Goal: Transaction & Acquisition: Download file/media

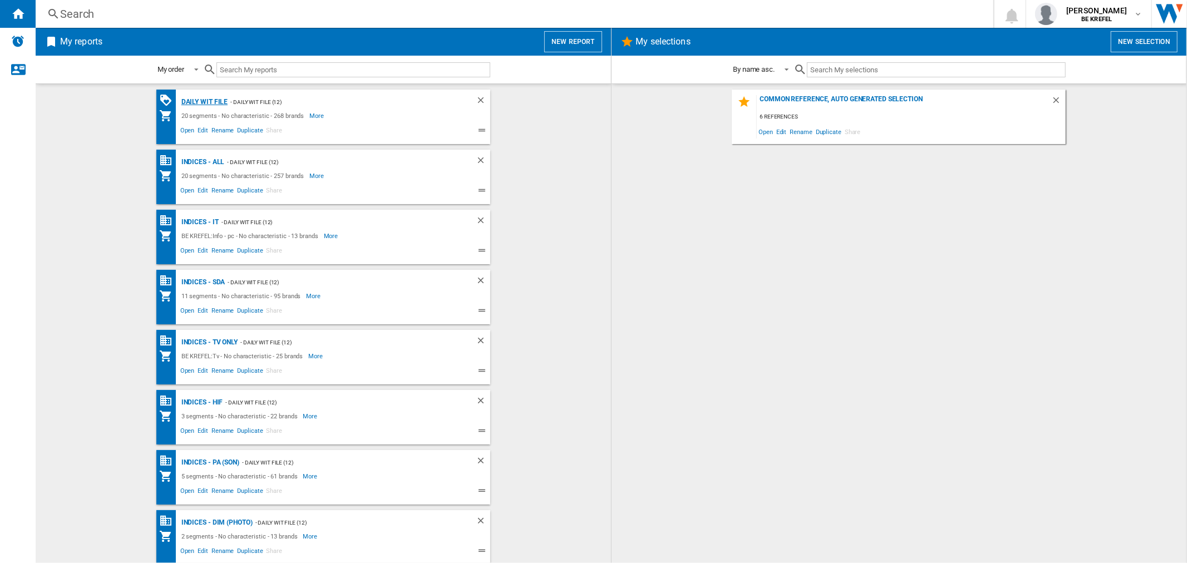
click at [205, 97] on div "Daily WIT file" at bounding box center [204, 102] width 50 height 14
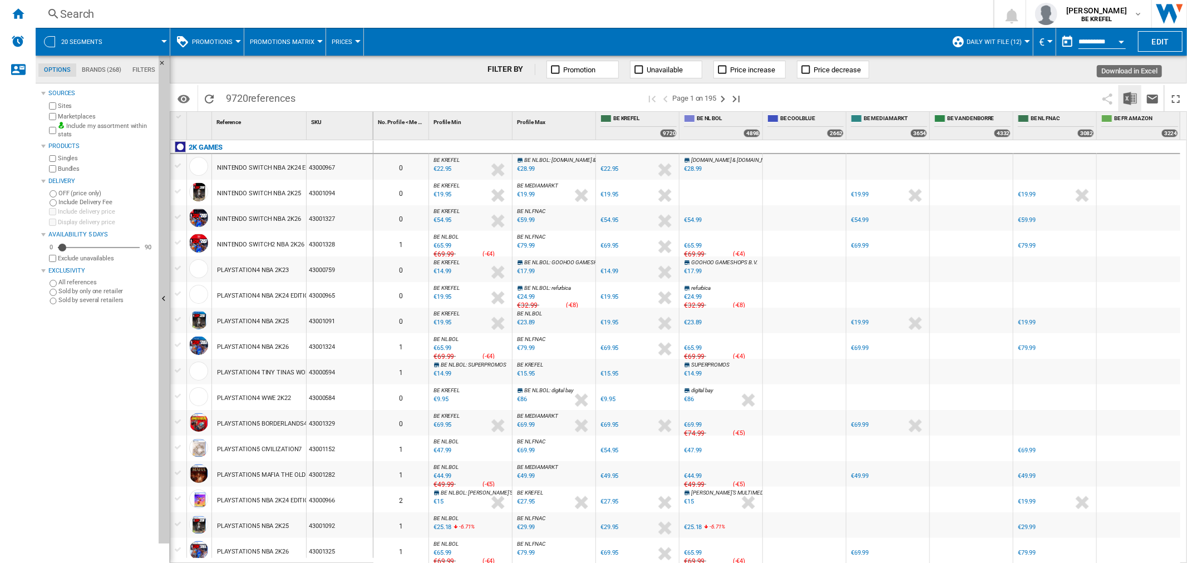
click at [1128, 100] on img "Download in Excel" at bounding box center [1129, 98] width 13 height 13
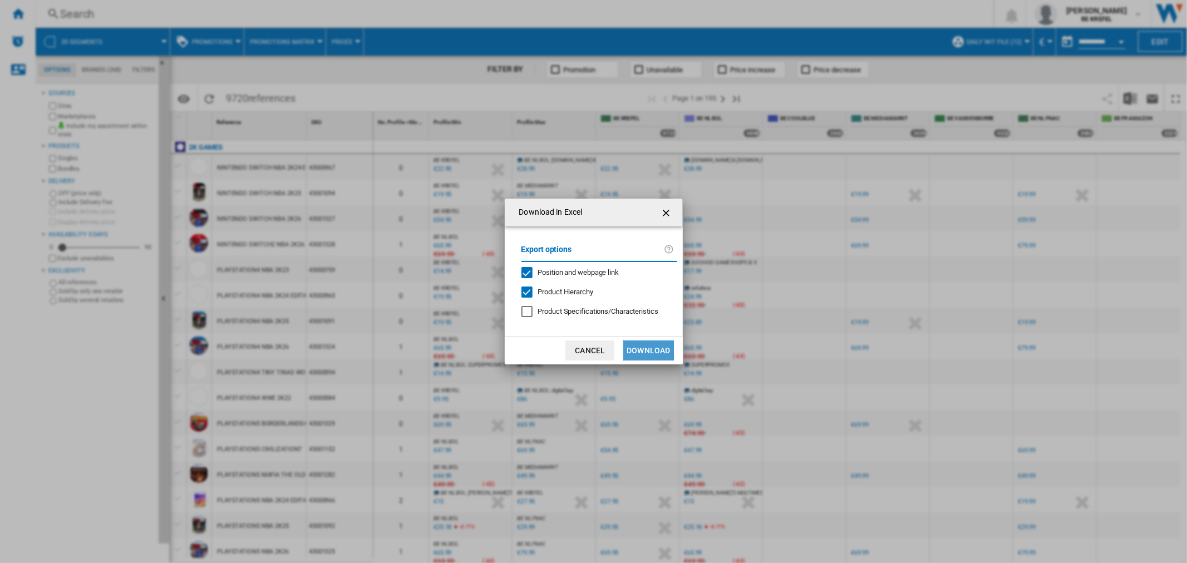
click at [639, 344] on button "Download" at bounding box center [648, 350] width 50 height 20
